Goal: Task Accomplishment & Management: Manage account settings

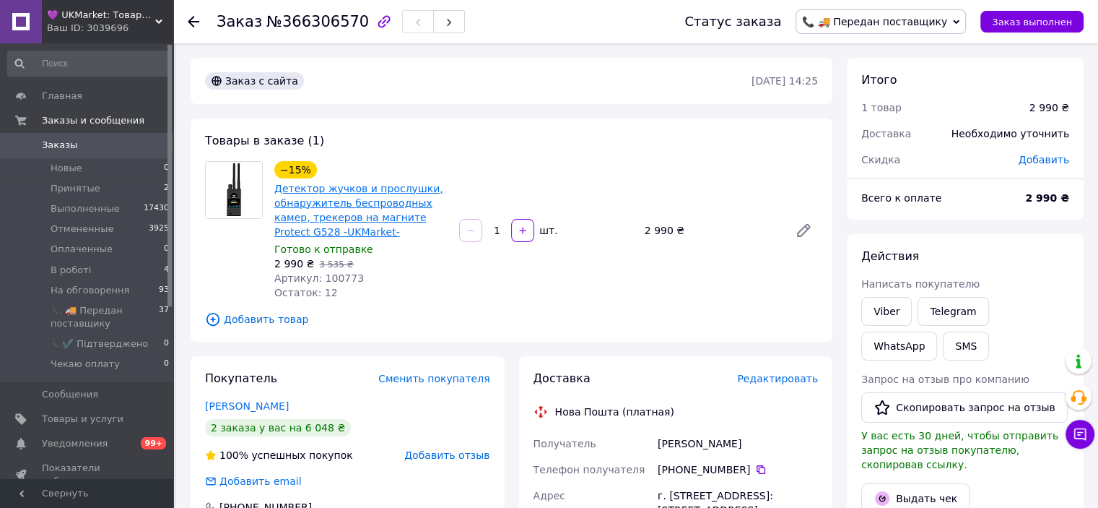
click at [318, 216] on link "Детектор жучков и прослушки, обнаружитель беспроводных камер, трекеров на магни…" at bounding box center [358, 210] width 169 height 55
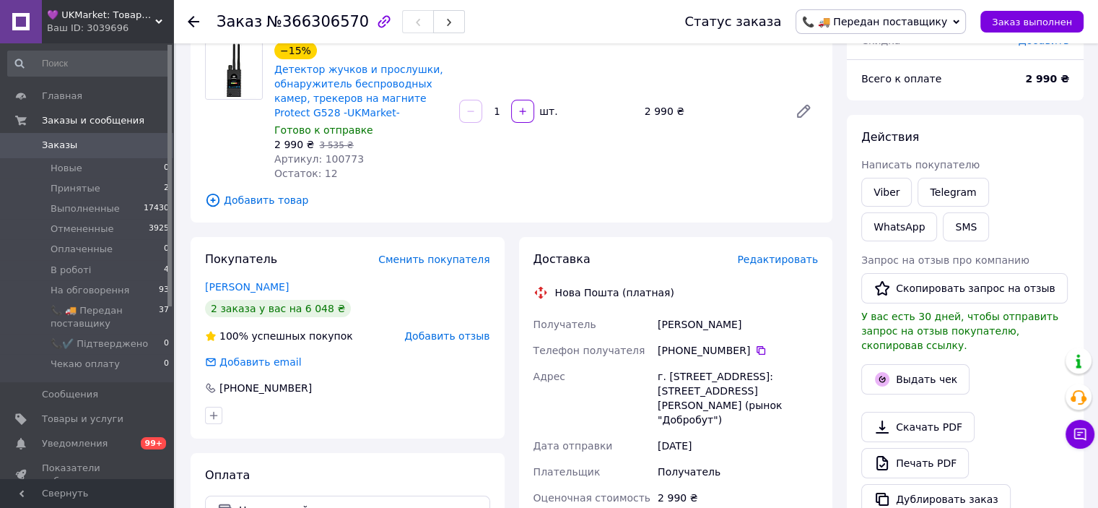
scroll to position [144, 0]
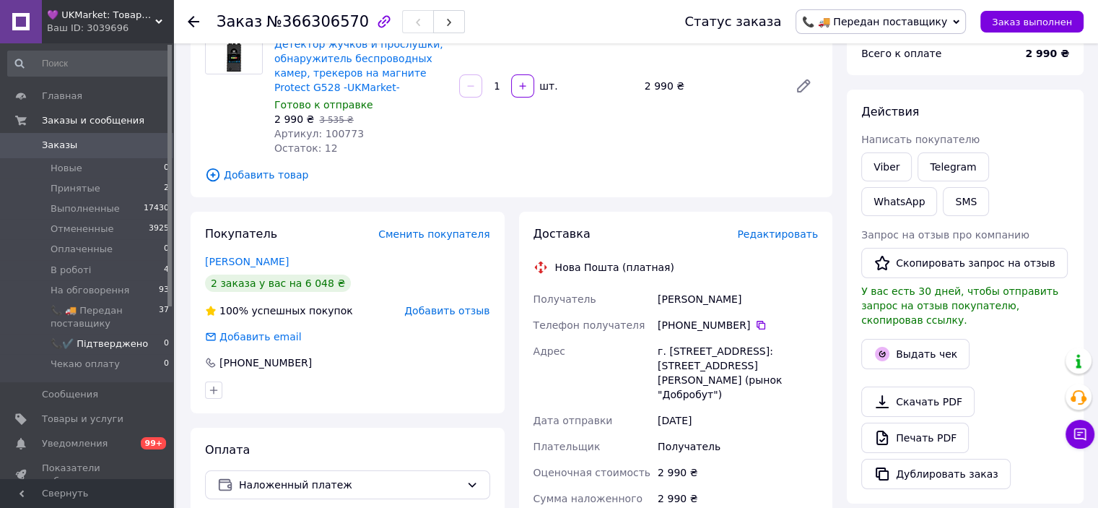
click at [123, 347] on span "📞✔️ Підтверджено" at bounding box center [99, 343] width 97 height 13
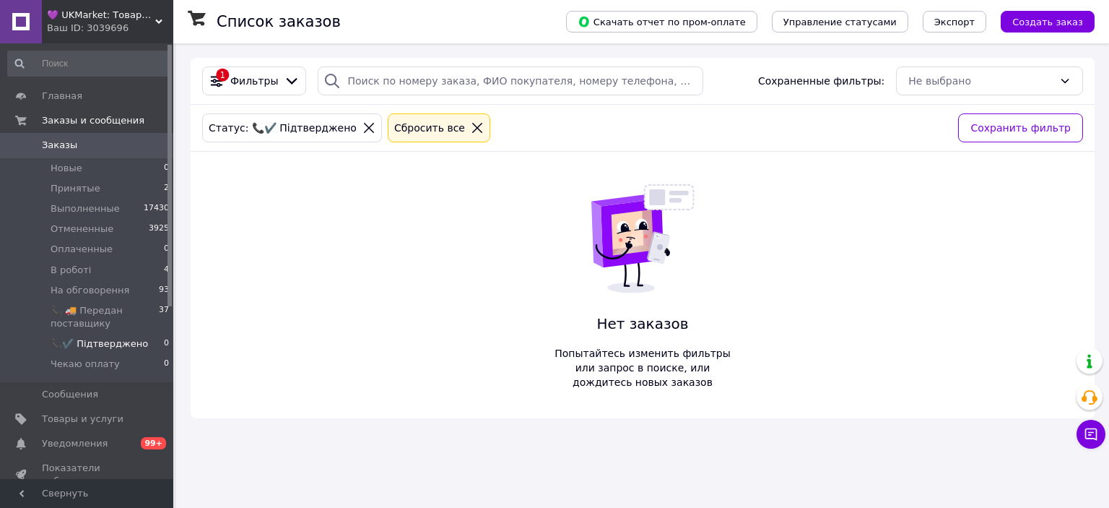
click at [82, 147] on span "Заказы" at bounding box center [88, 145] width 92 height 13
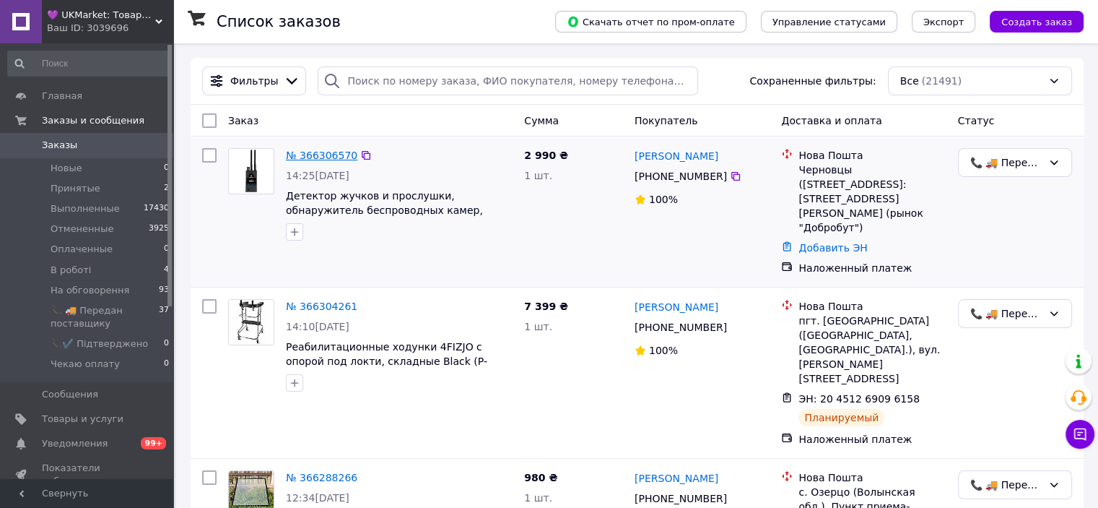
click at [299, 152] on link "№ 366306570" at bounding box center [321, 155] width 71 height 12
